Goal: Task Accomplishment & Management: Use online tool/utility

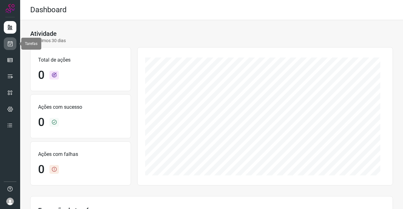
click at [12, 41] on icon at bounding box center [10, 44] width 7 height 6
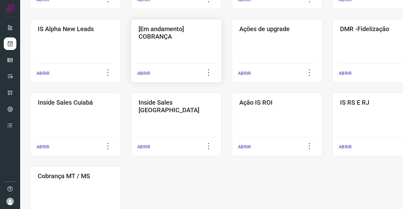
click at [232, 49] on div "[Em andamento] COBRANÇA ABRIR" at bounding box center [277, 51] width 91 height 64
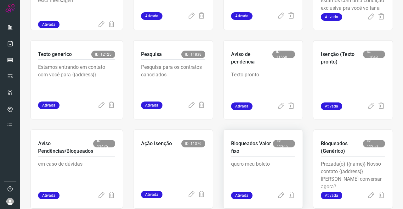
scroll to position [383, 0]
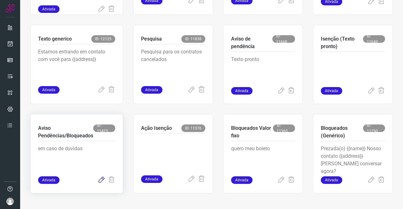
click at [102, 180] on icon at bounding box center [102, 180] width 8 height 8
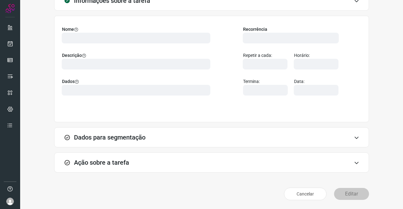
scroll to position [36, 0]
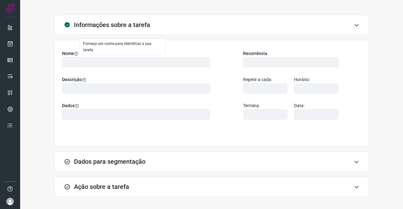
scroll to position [31, 0]
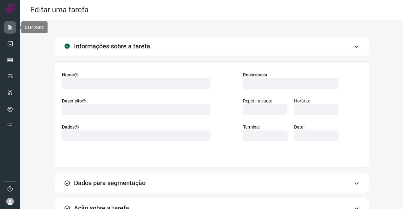
click at [8, 26] on icon at bounding box center [10, 27] width 6 height 6
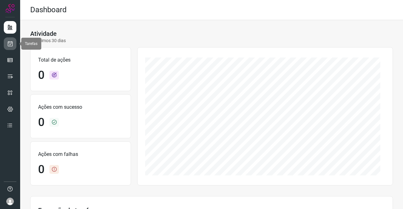
click at [12, 45] on icon at bounding box center [10, 44] width 7 height 6
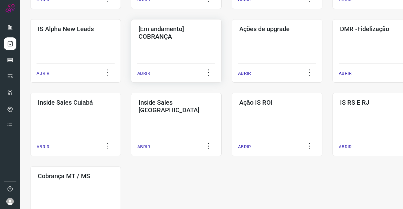
click at [232, 50] on div "[Em andamento] COBRANÇA ABRIR" at bounding box center [277, 51] width 91 height 64
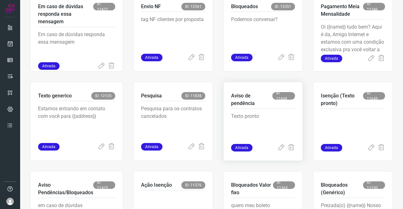
scroll to position [320, 0]
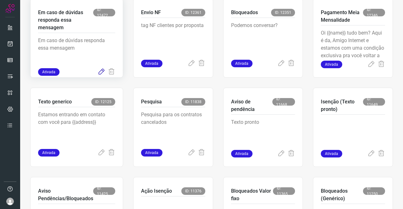
click at [99, 72] on icon at bounding box center [102, 72] width 8 height 8
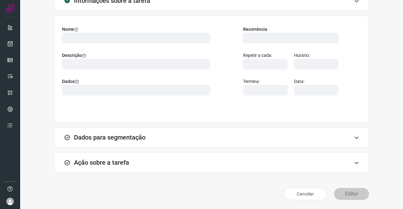
scroll to position [36, 0]
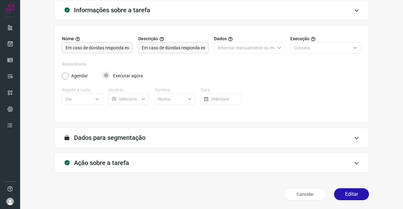
click at [119, 161] on h3 "Ação sobre a tarefa" at bounding box center [101, 163] width 55 height 8
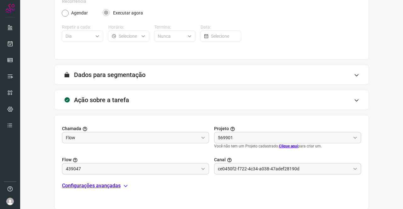
type input "Amigo 0800"
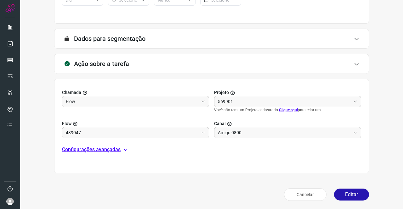
scroll to position [136, 0]
click at [102, 150] on p "Configurações avançadas" at bounding box center [91, 150] width 59 height 8
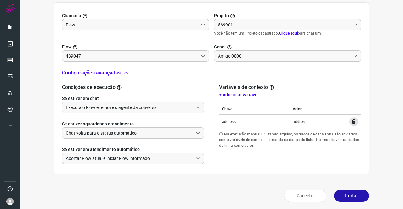
scroll to position [213, 0]
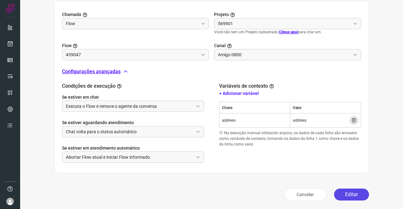
click at [344, 192] on button "Editar" at bounding box center [351, 195] width 35 height 12
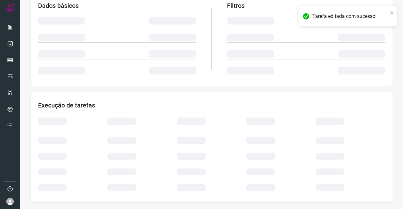
scroll to position [115, 0]
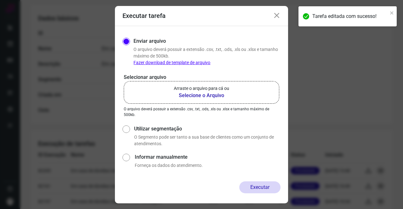
click at [189, 90] on p "Arraste o arquivo para cá ou" at bounding box center [201, 88] width 55 height 7
click at [0, 0] on input "Arraste o arquivo para cá ou Selecione o Arquivo" at bounding box center [0, 0] width 0 height 0
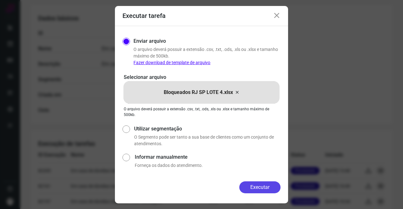
click at [248, 182] on button "Executar" at bounding box center [259, 188] width 41 height 12
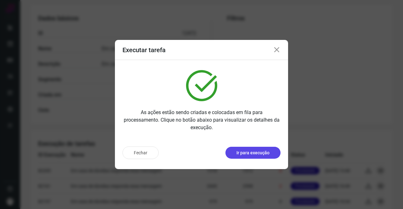
click at [275, 152] on button "Ir para execução" at bounding box center [252, 153] width 55 height 12
